Goal: Task Accomplishment & Management: Use online tool/utility

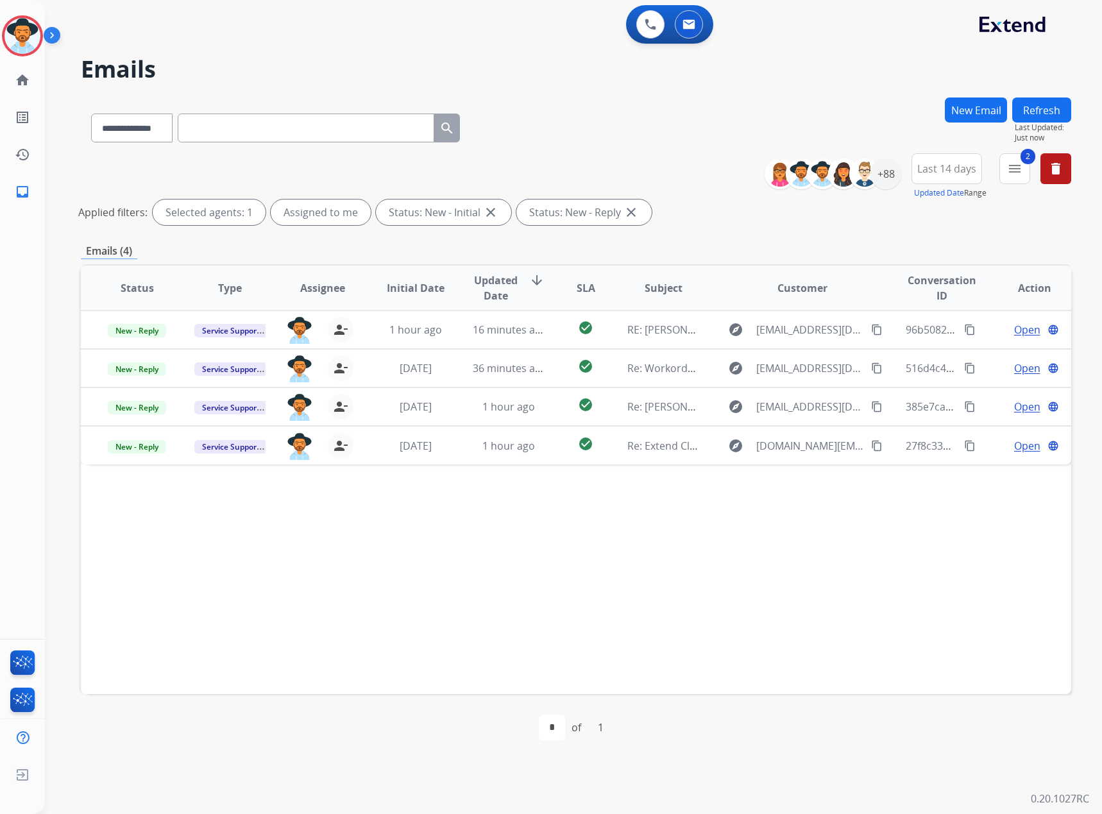
select select "**********"
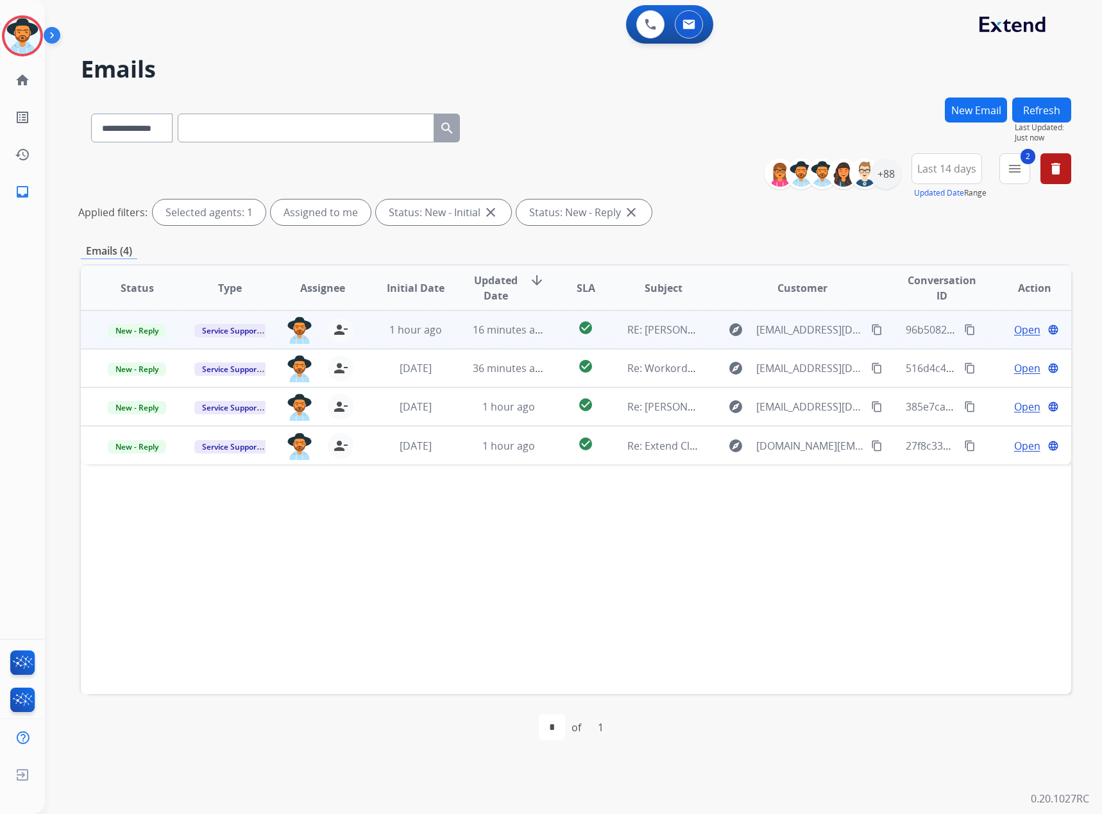
click at [1022, 328] on span "Open" at bounding box center [1028, 329] width 26 height 15
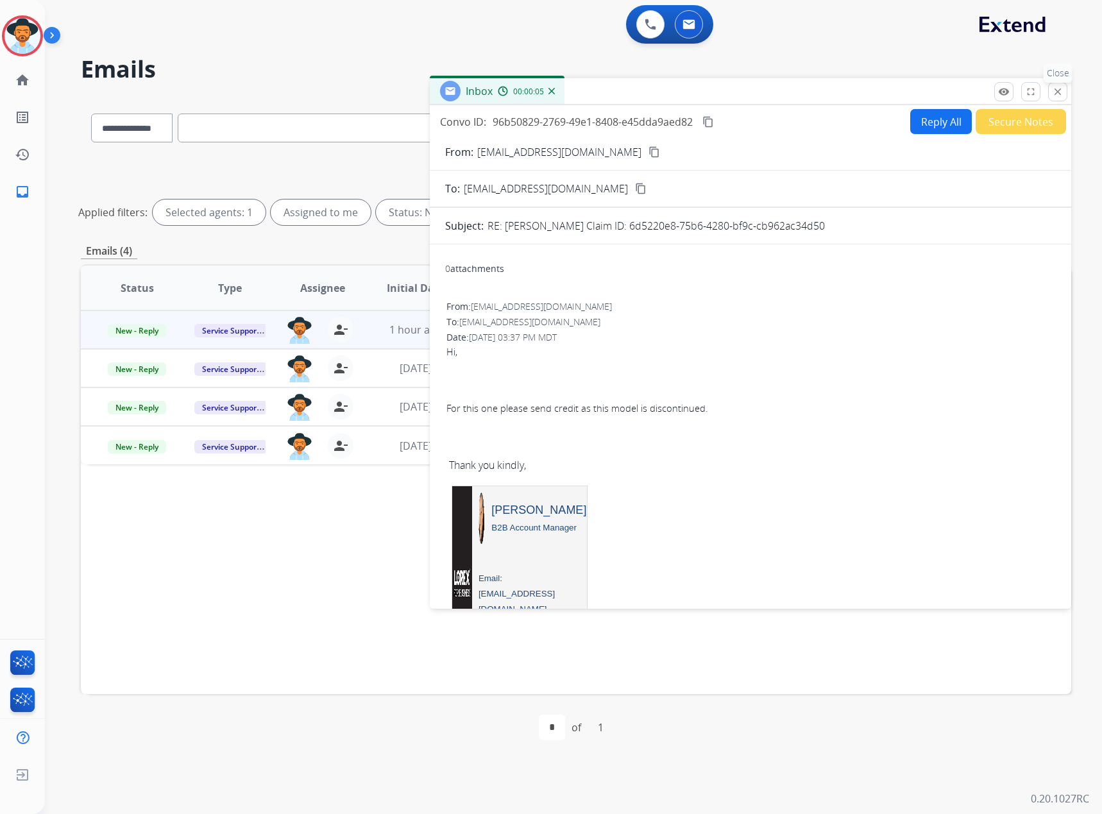
click at [1058, 87] on mat-icon "close" at bounding box center [1058, 92] width 12 height 12
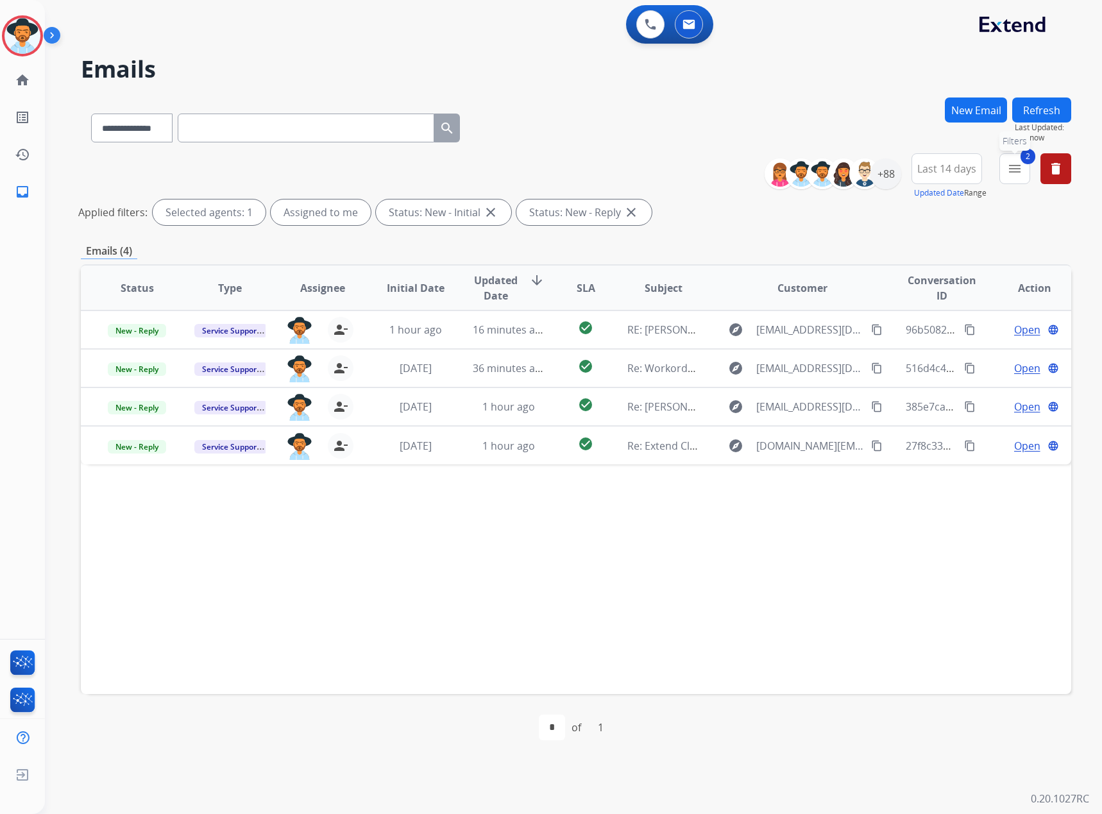
click at [1016, 170] on mat-icon "menu" at bounding box center [1014, 168] width 15 height 15
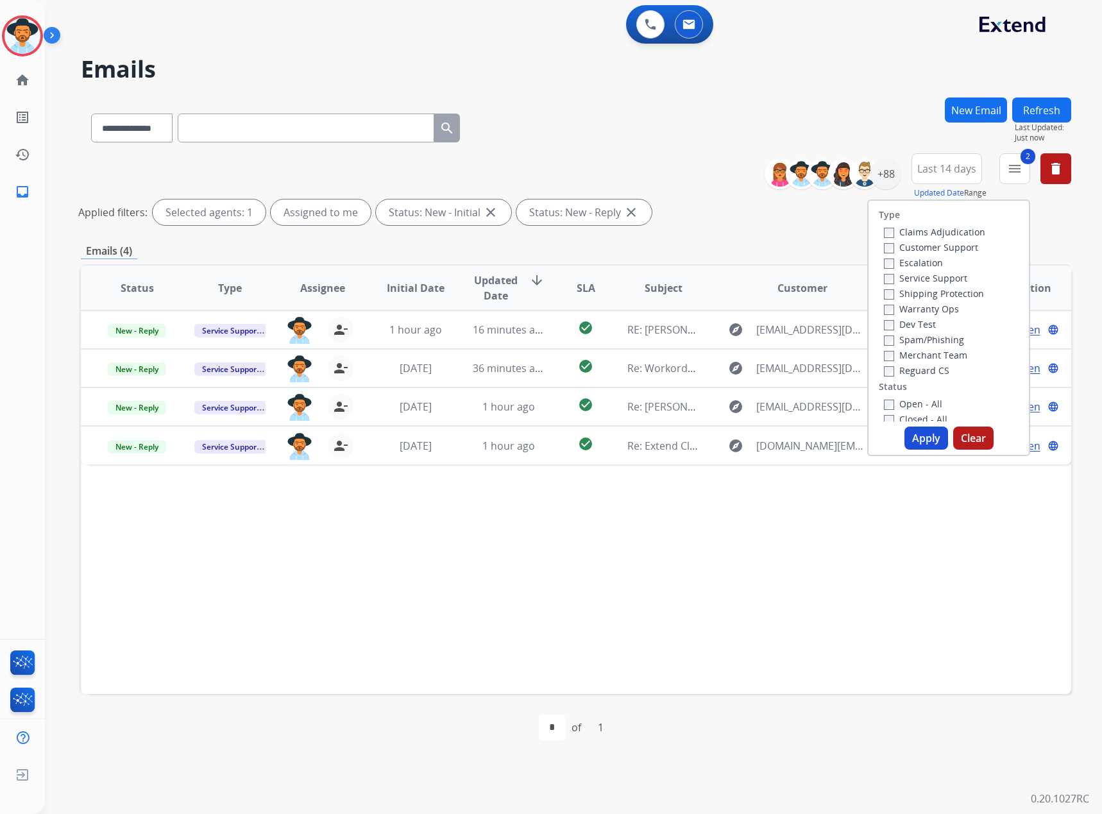
click at [909, 276] on label "Service Support" at bounding box center [925, 278] width 83 height 12
click at [912, 356] on label "Closed - All" at bounding box center [916, 355] width 64 height 12
click at [909, 370] on label "New - Initial" at bounding box center [917, 370] width 67 height 12
click at [904, 382] on label "New - Reply" at bounding box center [917, 386] width 67 height 12
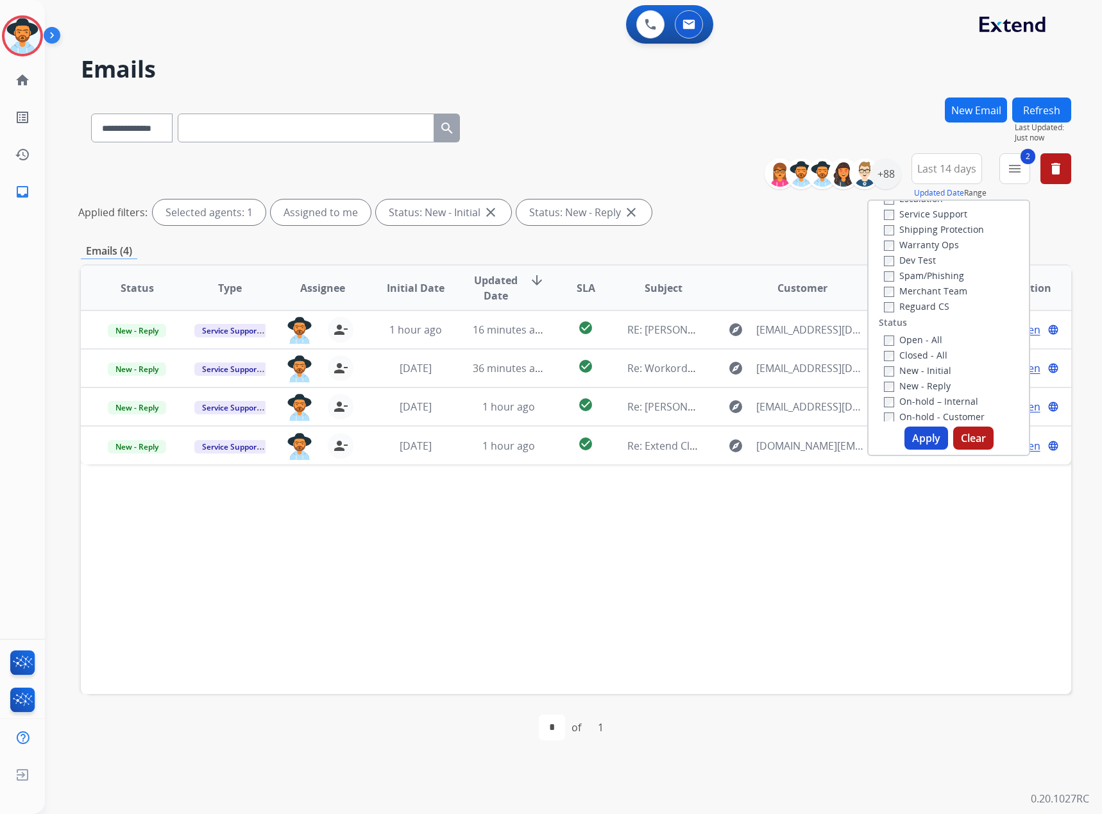
click at [920, 440] on button "Apply" at bounding box center [927, 438] width 44 height 23
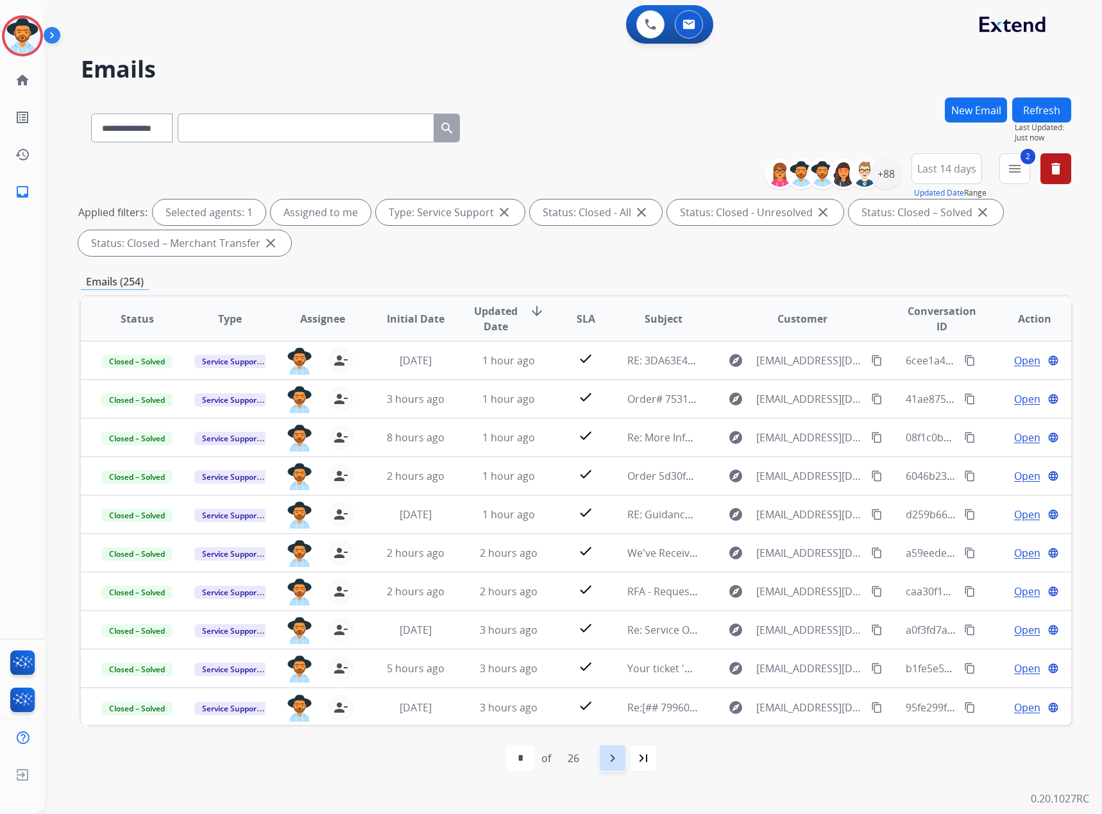
click at [613, 758] on mat-icon "navigate_next" at bounding box center [612, 758] width 15 height 15
click at [613, 761] on div "26" at bounding box center [602, 759] width 32 height 26
click at [632, 754] on div "navigate_next" at bounding box center [641, 758] width 28 height 28
click at [1013, 164] on mat-icon "menu" at bounding box center [1014, 168] width 15 height 15
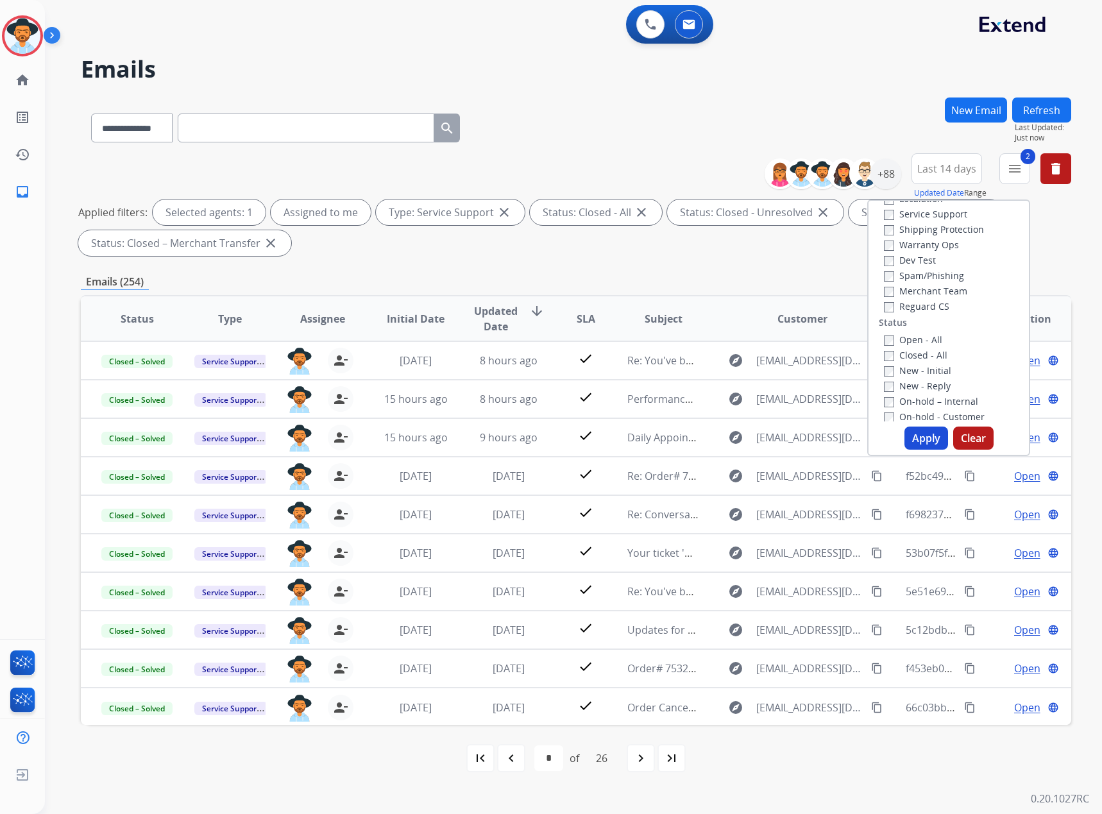
click at [906, 210] on label "Service Support" at bounding box center [925, 214] width 83 height 12
click at [917, 229] on label "Claims Adjudication" at bounding box center [934, 232] width 101 height 12
click at [922, 436] on button "Apply" at bounding box center [927, 438] width 44 height 23
select select "*"
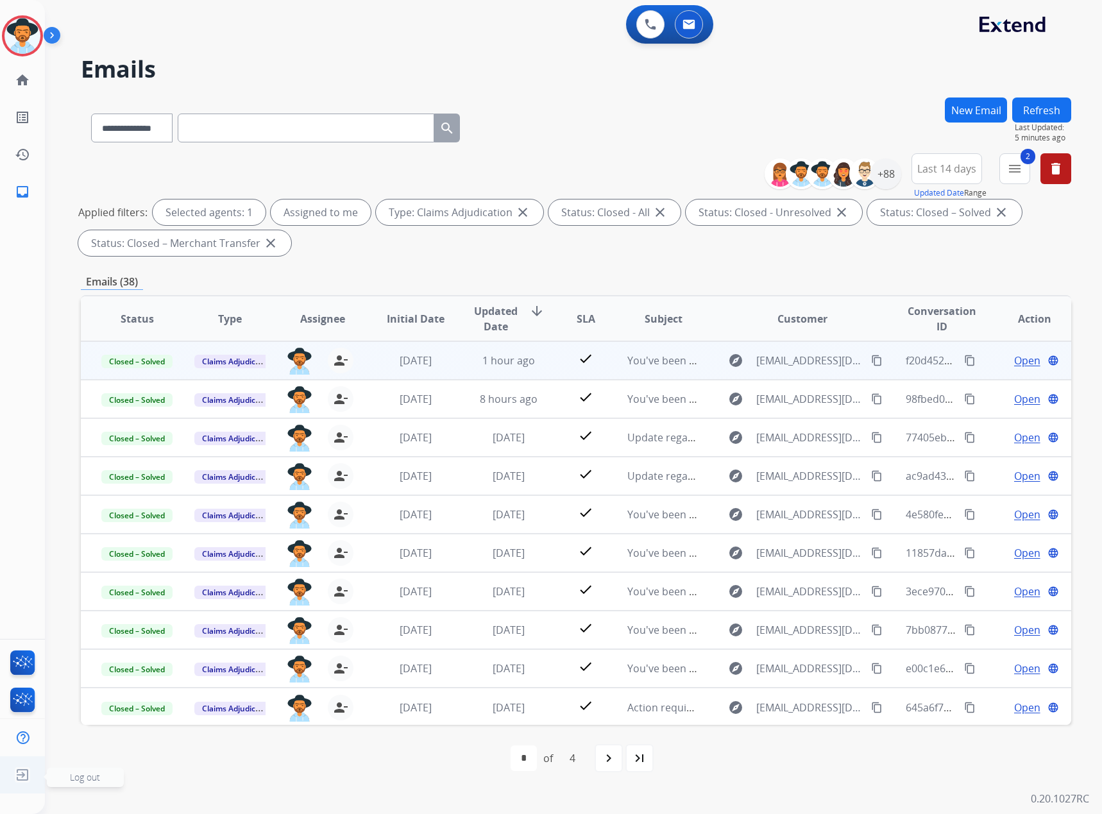
click at [26, 780] on img at bounding box center [22, 775] width 23 height 24
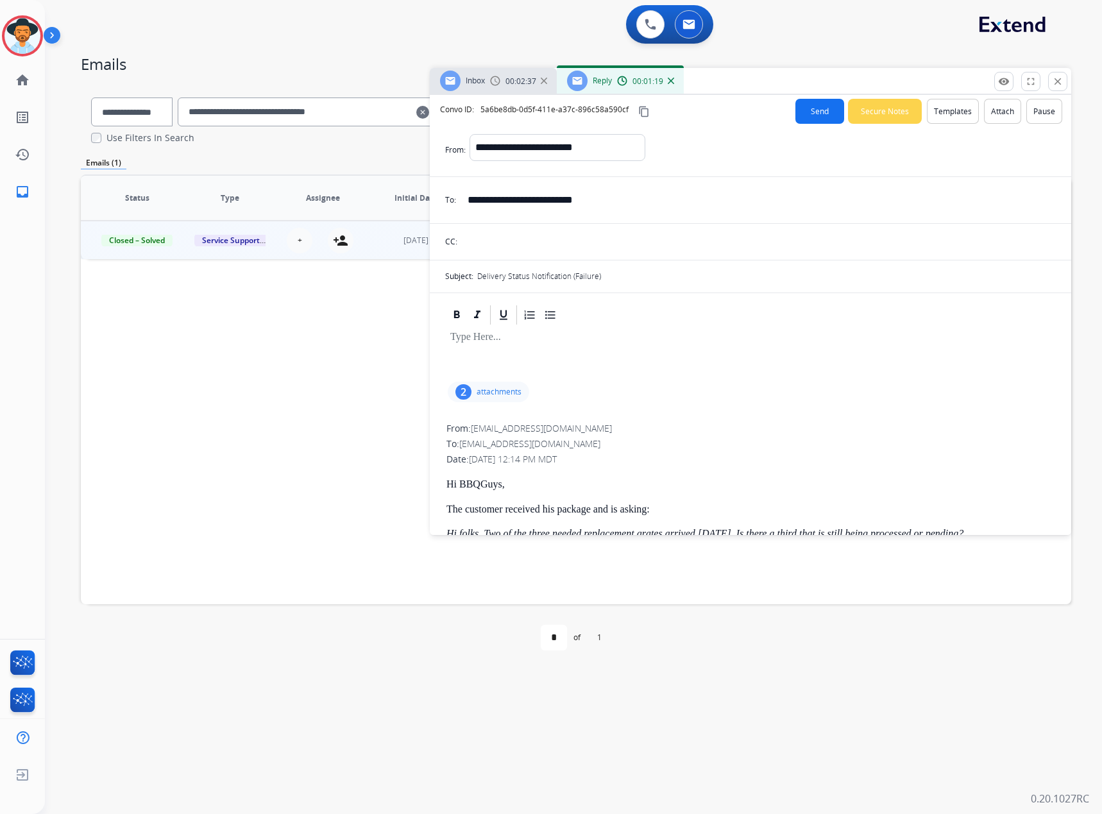
select select "**********"
click at [1049, 74] on button "close Close" at bounding box center [1058, 81] width 19 height 19
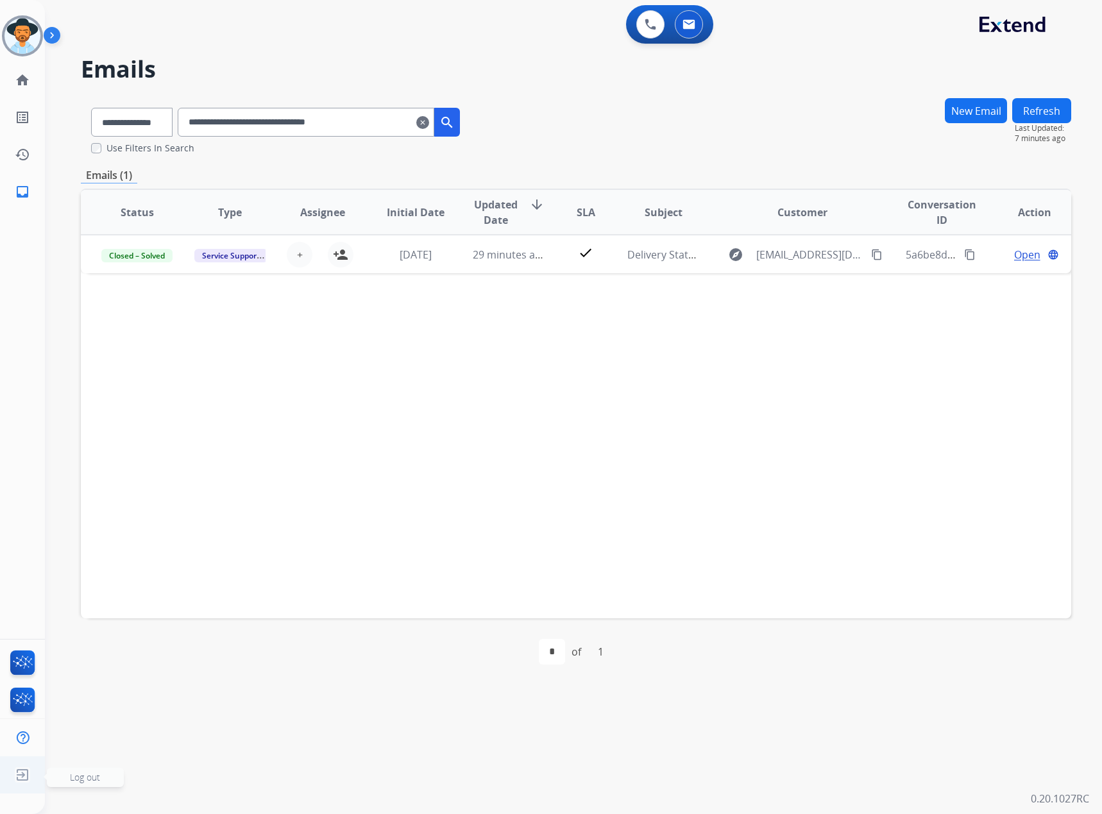
click at [22, 775] on img at bounding box center [22, 775] width 23 height 24
